Goal: Check status

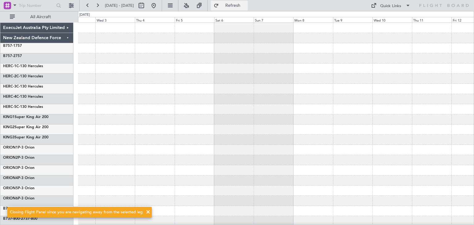
drag, startPoint x: 252, startPoint y: 4, endPoint x: 251, endPoint y: 7, distance: 3.2
click at [246, 4] on span "Refresh" at bounding box center [233, 5] width 26 height 4
click at [144, 213] on span at bounding box center [147, 212] width 7 height 7
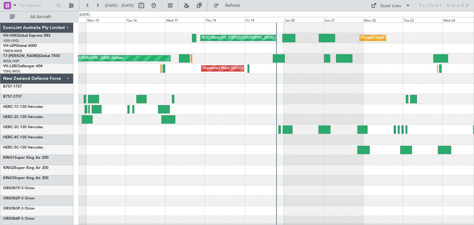
click at [68, 27] on div "ExecuJet Australia Pty Limited" at bounding box center [36, 28] width 73 height 10
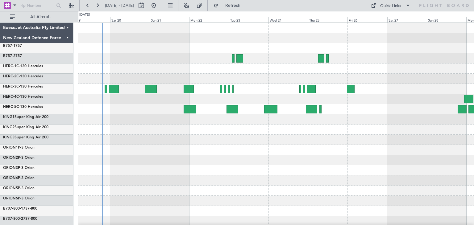
click at [256, 147] on div at bounding box center [276, 150] width 396 height 255
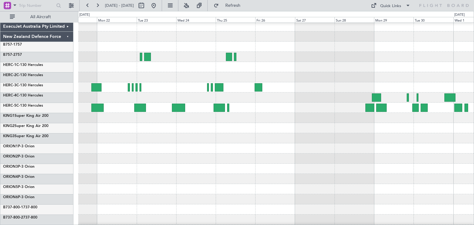
scroll to position [2, 0]
click at [436, 160] on div at bounding box center [276, 159] width 396 height 10
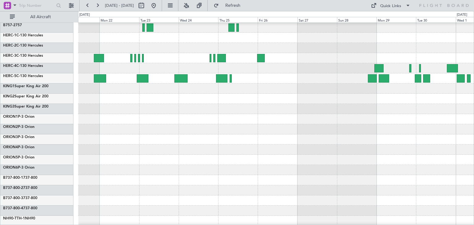
scroll to position [52, 0]
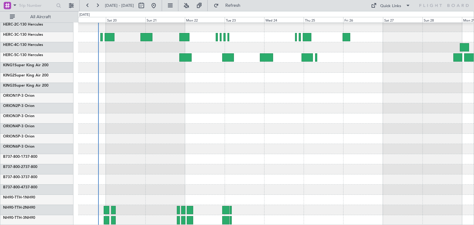
click at [189, 147] on div at bounding box center [276, 149] width 396 height 10
